Goal: Find specific page/section: Find specific page/section

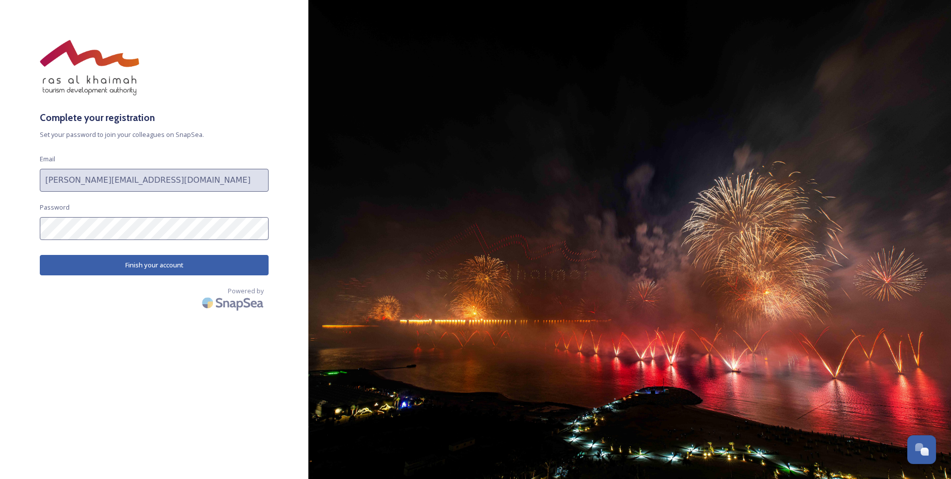
click at [224, 270] on button "Finish your account" at bounding box center [154, 265] width 229 height 20
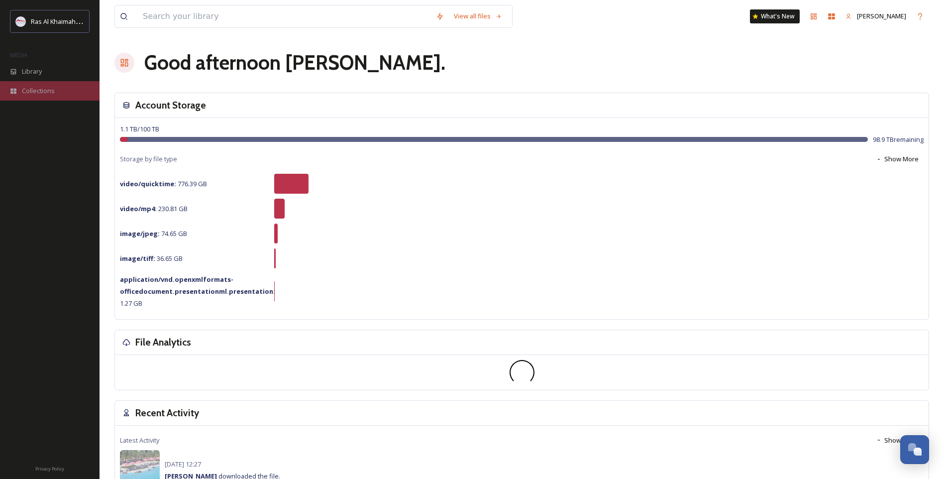
click at [45, 89] on span "Collections" at bounding box center [38, 90] width 33 height 9
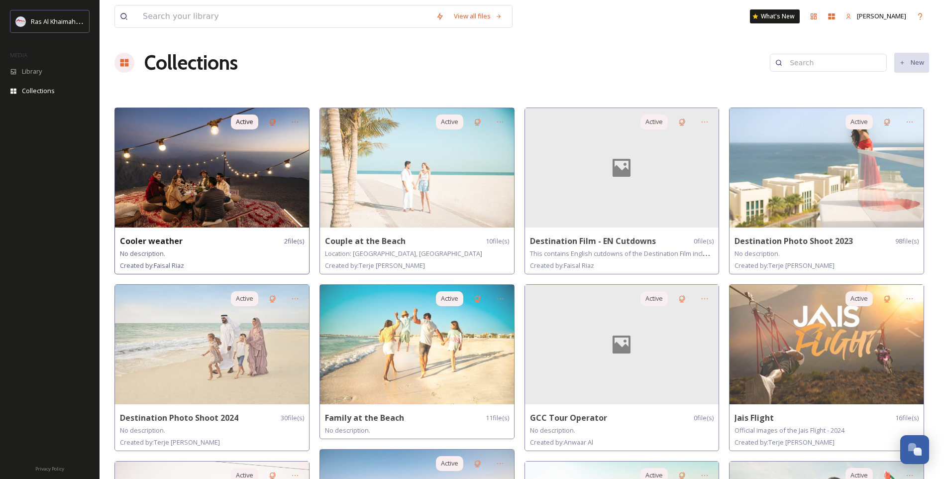
click at [224, 193] on img at bounding box center [212, 167] width 194 height 119
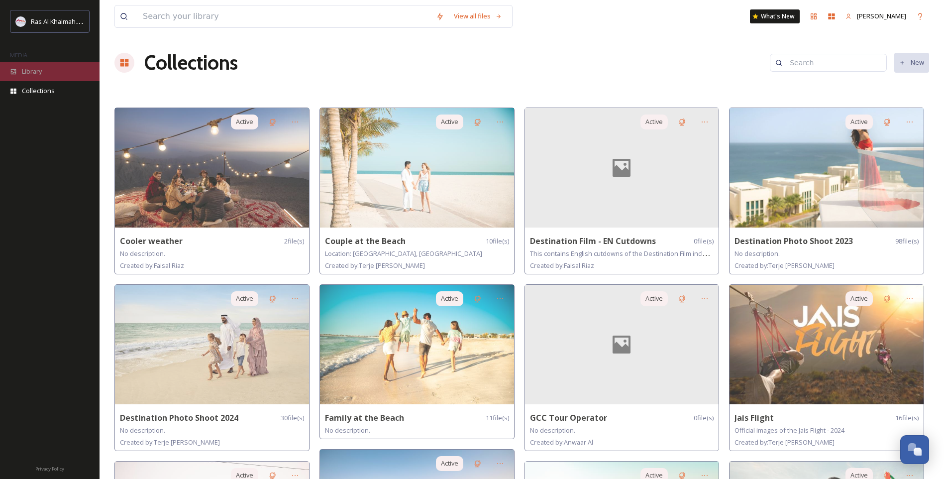
click at [39, 73] on span "Library" at bounding box center [32, 71] width 20 height 9
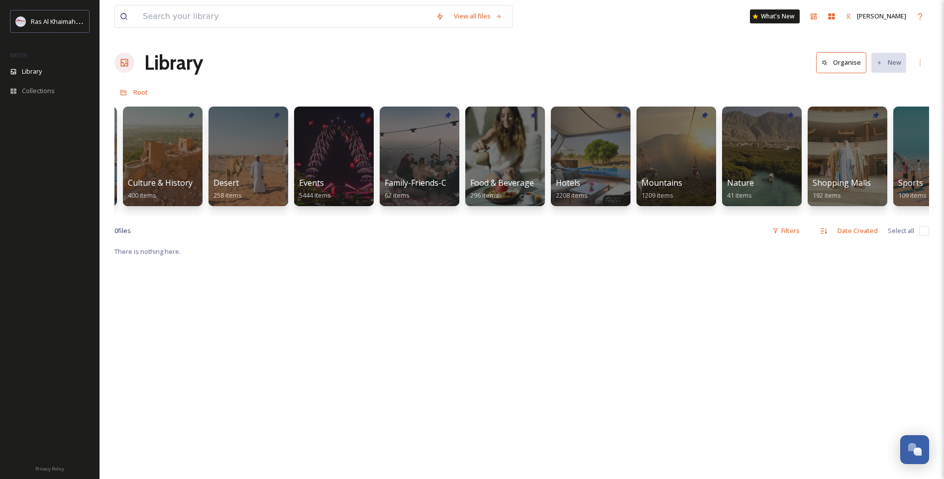
scroll to position [0, 245]
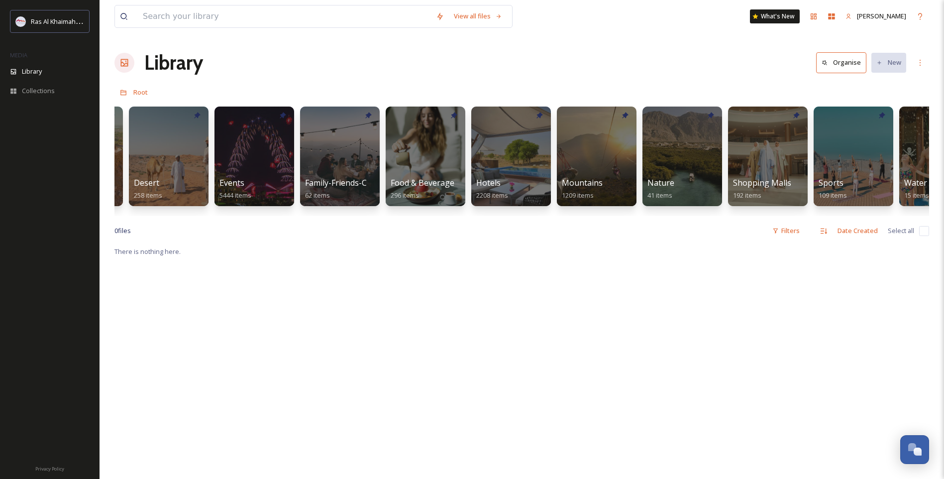
click at [807, 237] on div "0 file s Filters Date Created Select all" at bounding box center [521, 230] width 815 height 19
click at [787, 238] on div "Filters" at bounding box center [785, 230] width 37 height 19
click at [769, 261] on div "Orientation" at bounding box center [755, 252] width 100 height 19
click at [734, 340] on div "Size" at bounding box center [755, 331] width 100 height 19
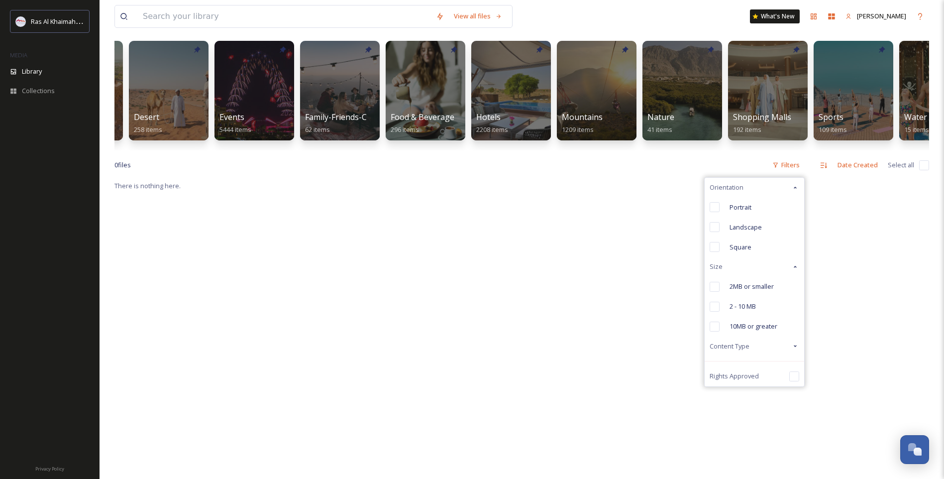
scroll to position [100, 0]
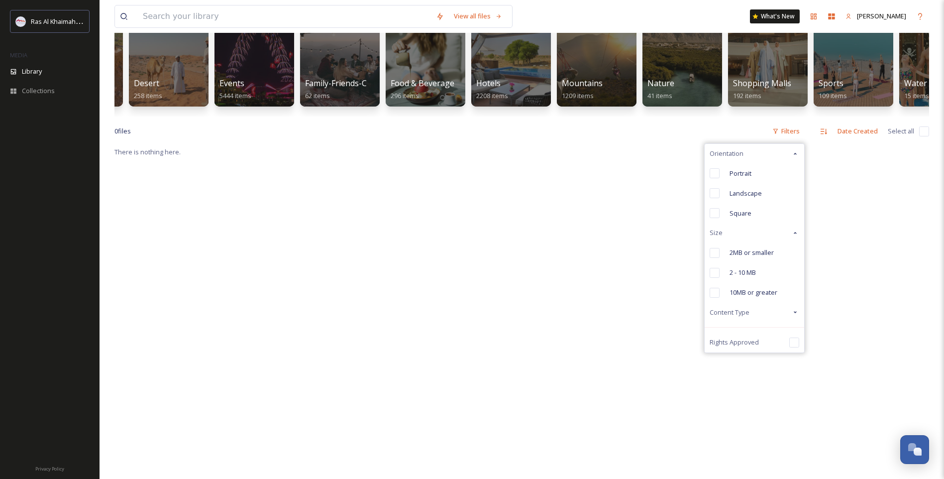
click at [736, 317] on span "Content Type" at bounding box center [730, 312] width 40 height 9
click at [747, 359] on div "Video" at bounding box center [755, 352] width 100 height 20
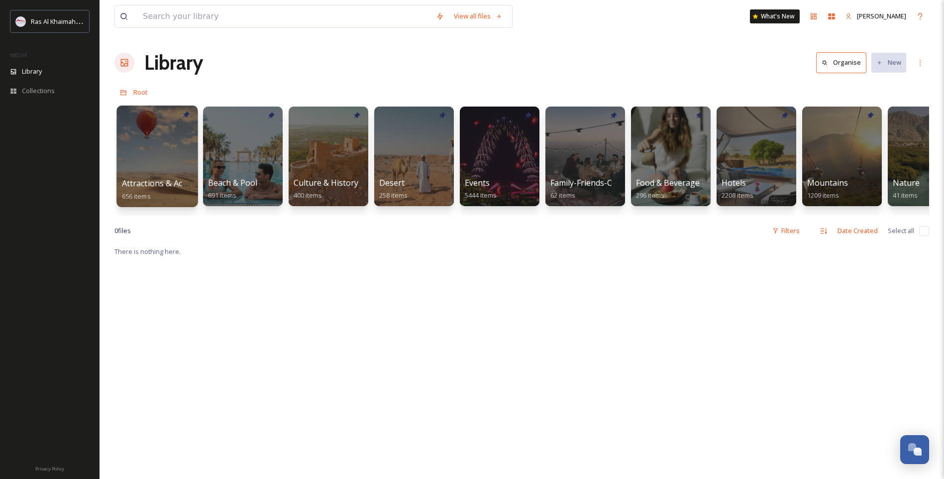
click at [160, 157] on div at bounding box center [156, 156] width 81 height 102
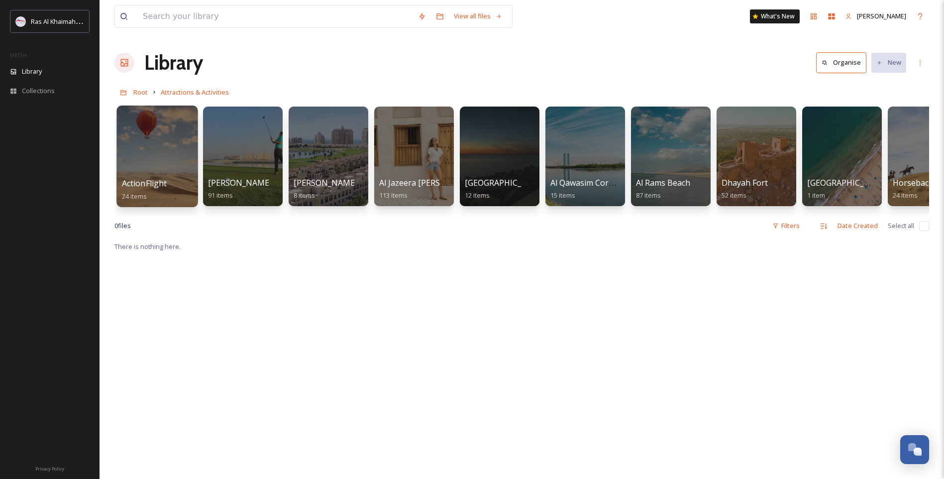
click at [150, 133] on div at bounding box center [156, 156] width 81 height 102
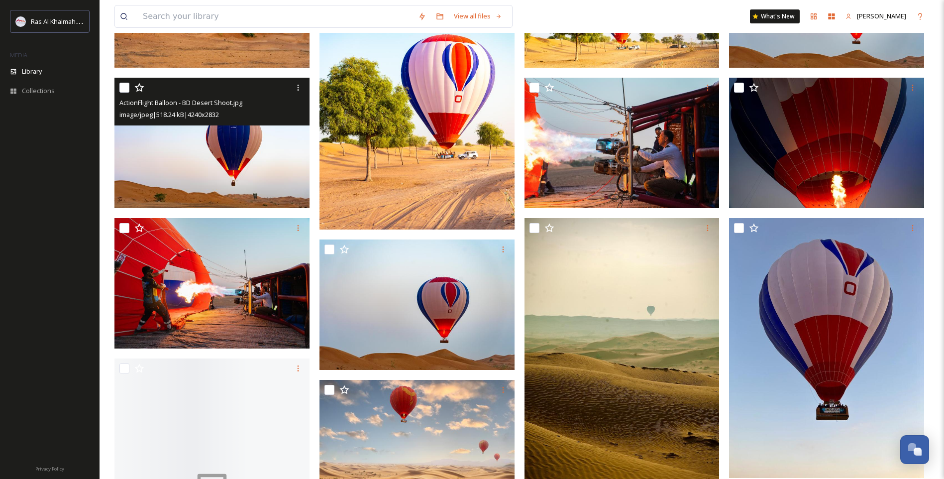
scroll to position [199, 0]
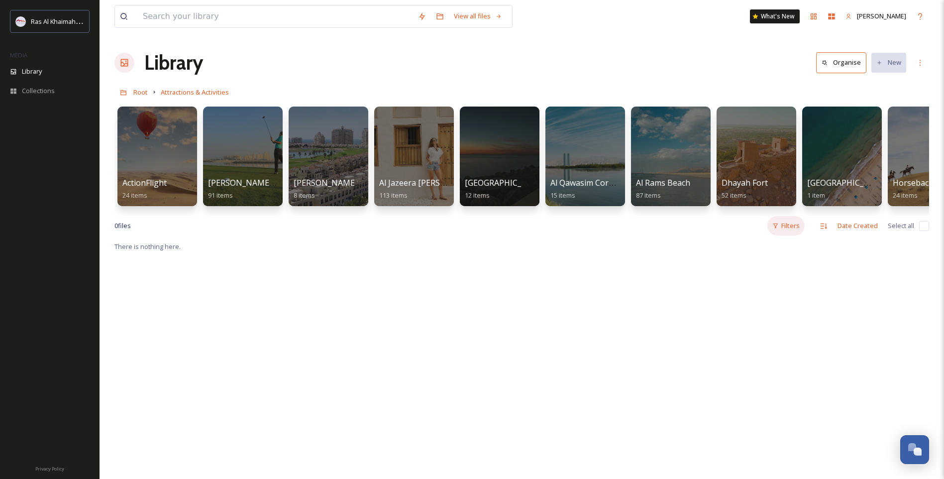
click at [794, 230] on div "Filters" at bounding box center [785, 225] width 37 height 19
click at [752, 297] on div "Content Type" at bounding box center [755, 287] width 100 height 19
click at [750, 332] on div "Video" at bounding box center [755, 327] width 100 height 20
click at [593, 160] on div at bounding box center [584, 156] width 81 height 102
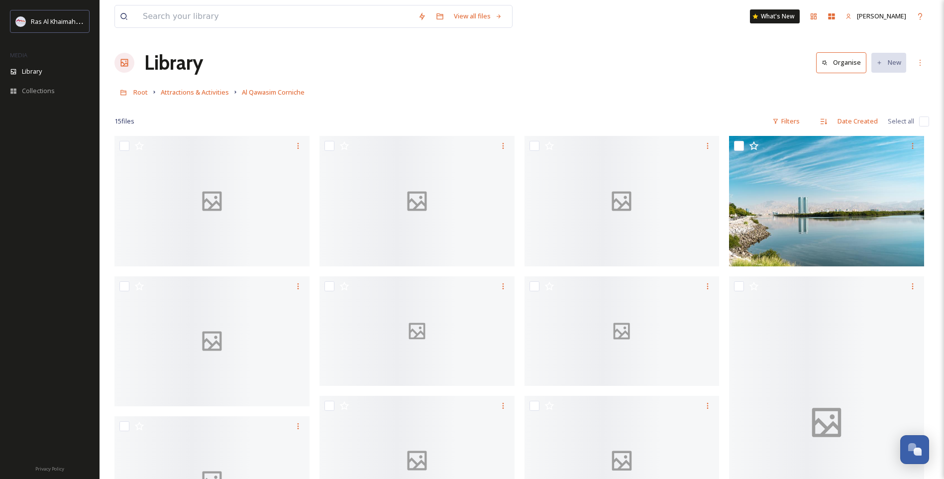
drag, startPoint x: 125, startPoint y: 64, endPoint x: 111, endPoint y: 68, distance: 14.2
click at [125, 63] on icon at bounding box center [124, 63] width 10 height 10
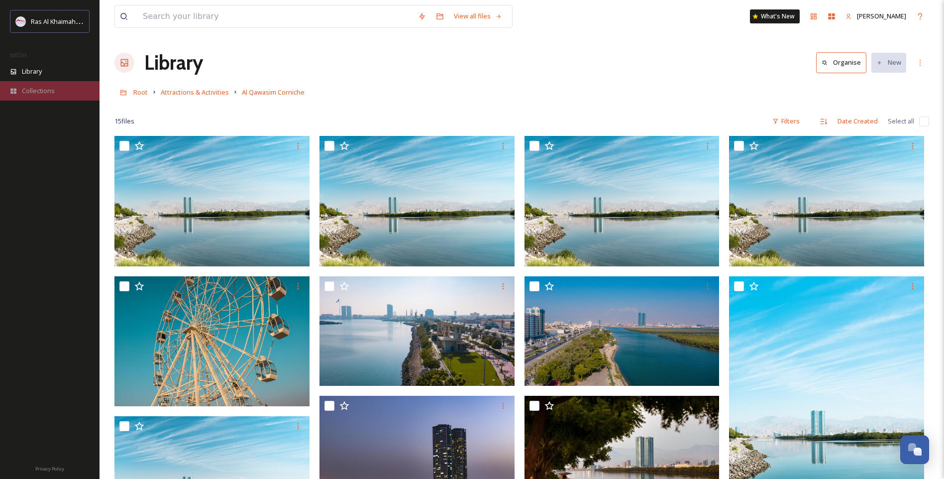
click at [29, 84] on div "Collections" at bounding box center [50, 90] width 100 height 19
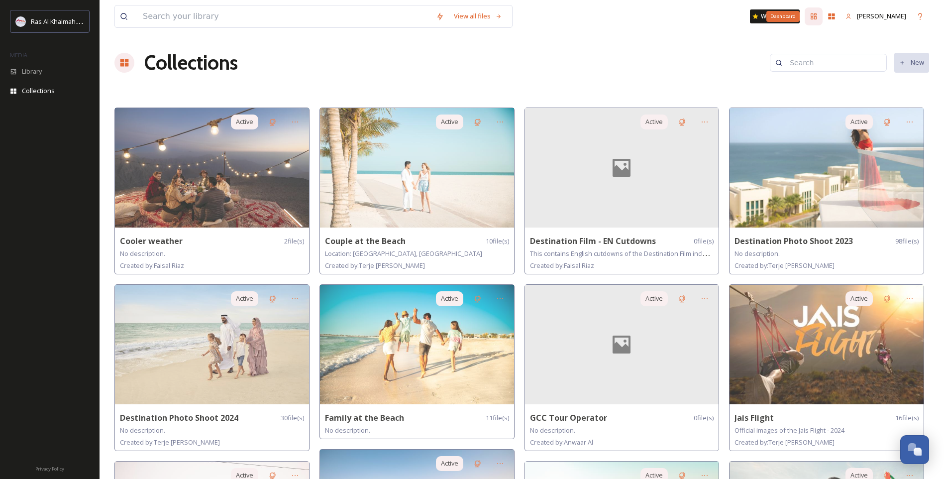
click at [818, 17] on icon at bounding box center [814, 16] width 8 height 8
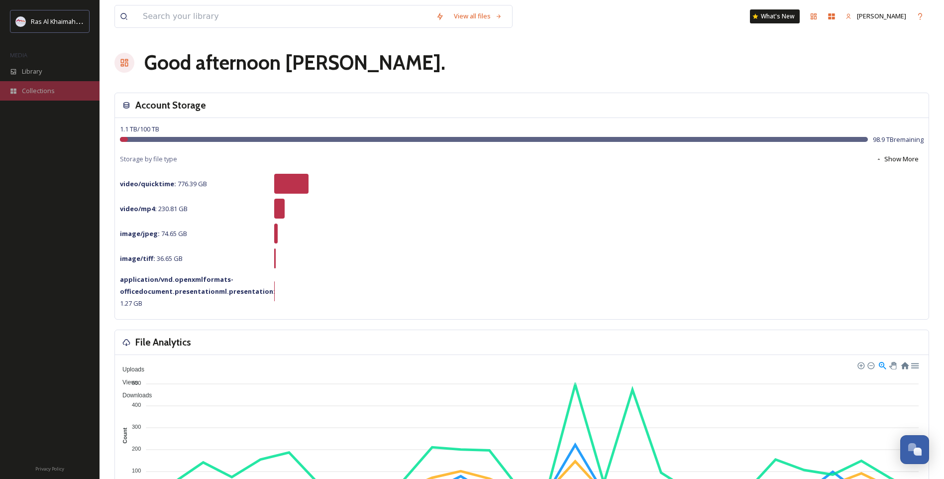
click at [35, 93] on span "Collections" at bounding box center [38, 90] width 33 height 9
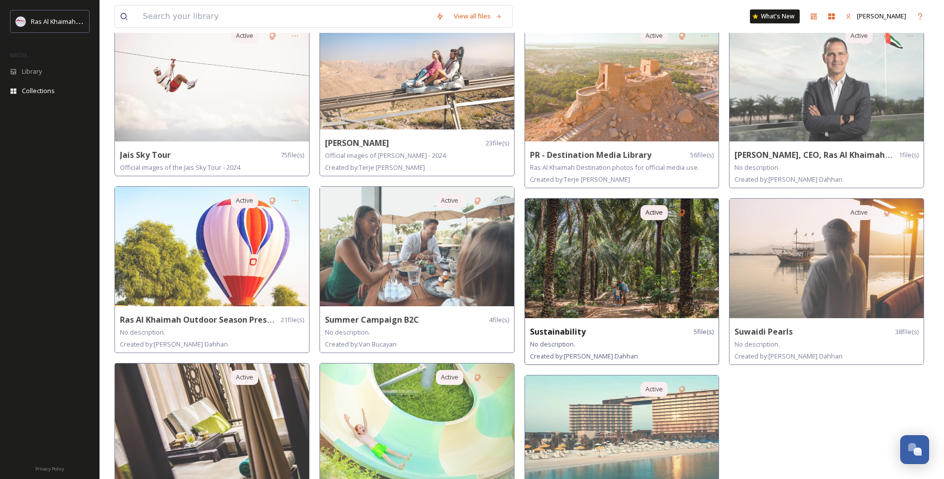
scroll to position [505, 0]
